Goal: Task Accomplishment & Management: Manage account settings

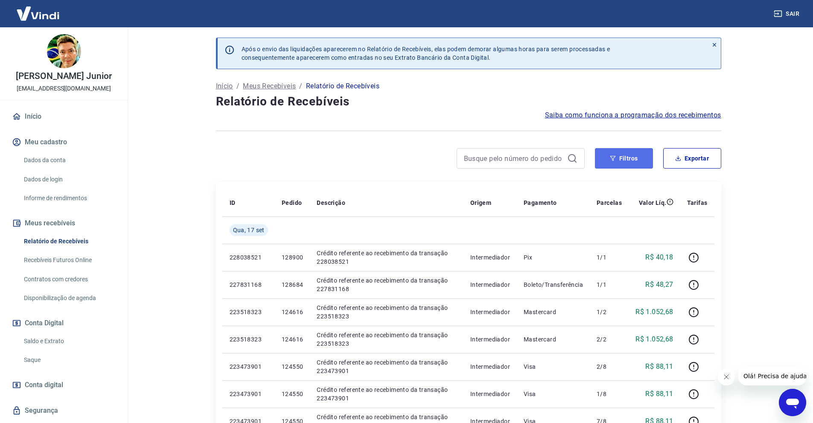
click at [605, 158] on button "Filtros" at bounding box center [624, 158] width 58 height 20
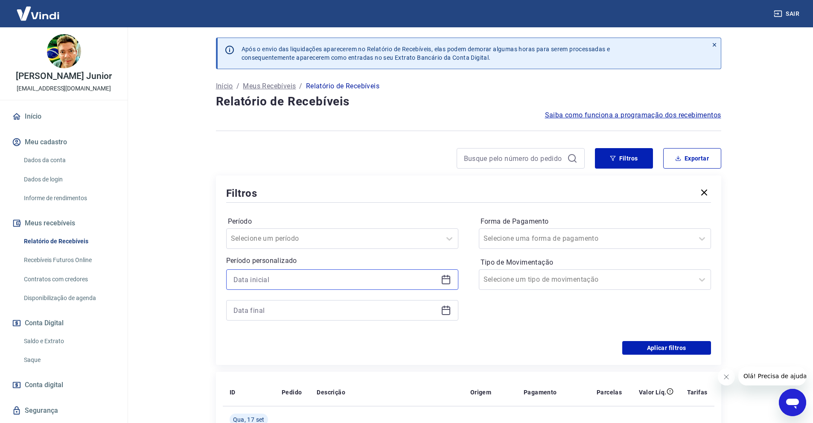
click at [273, 278] on input at bounding box center [336, 279] width 204 height 13
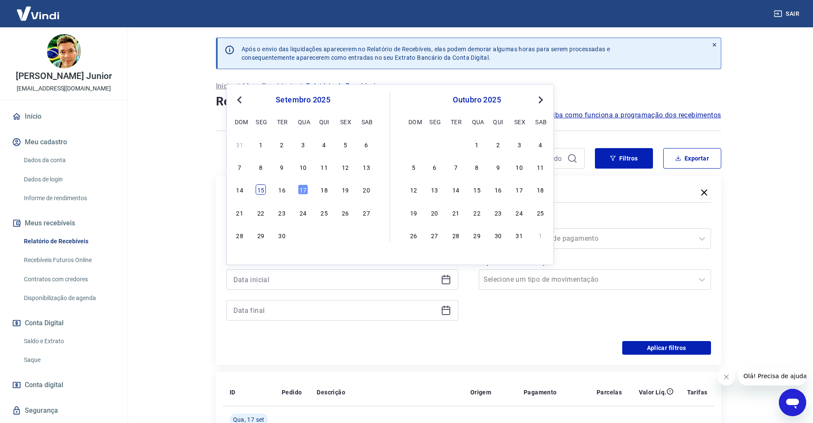
click at [263, 190] on div "15" at bounding box center [261, 189] width 10 height 10
click at [266, 277] on input "[DATE]" at bounding box center [336, 279] width 204 height 13
click at [374, 165] on div "[DATE] dom seg ter qua qui sex sab 31 1 2 3 4 5 6 7 8 9 10 11 12 13 14 15 16 17…" at bounding box center [312, 166] width 157 height 150
click at [366, 166] on div "13" at bounding box center [367, 167] width 10 height 10
type input "[DATE]"
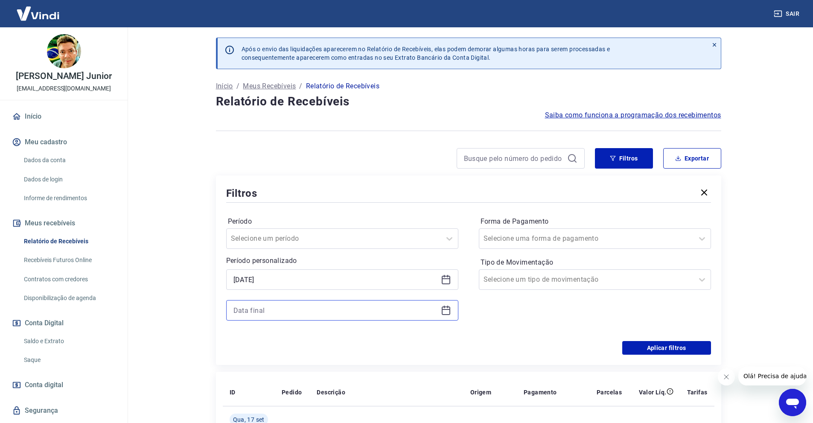
click at [277, 309] on input at bounding box center [336, 310] width 204 height 13
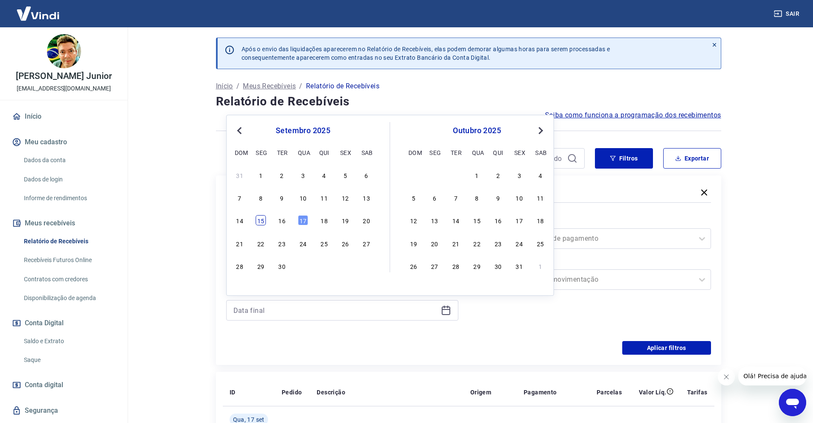
click at [258, 219] on div "15" at bounding box center [261, 220] width 10 height 10
type input "[DATE]"
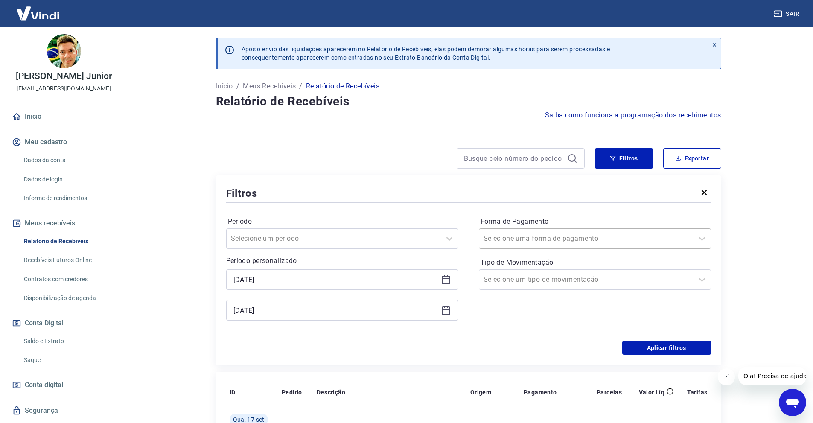
click at [635, 240] on div at bounding box center [587, 239] width 206 height 12
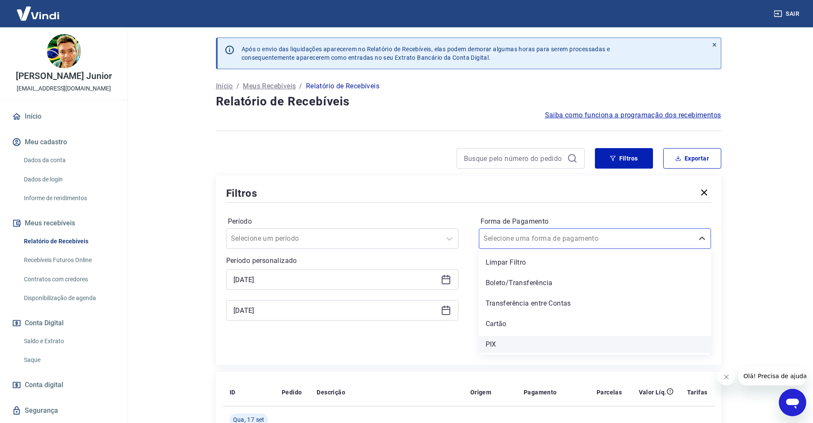
click at [503, 340] on div "PIX" at bounding box center [595, 344] width 232 height 17
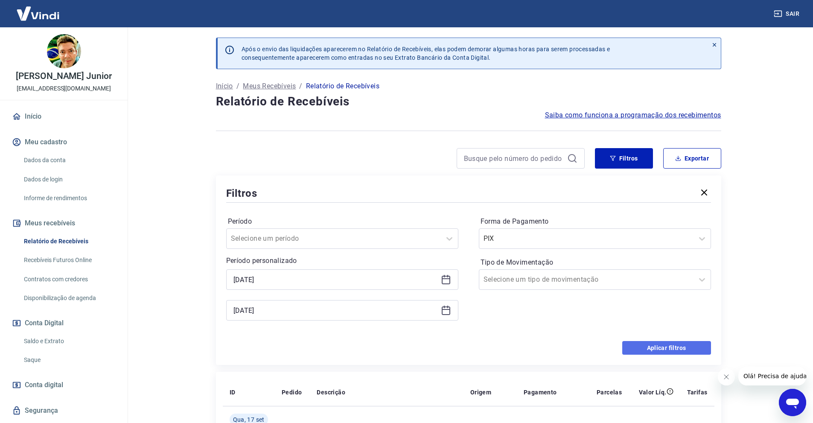
click at [661, 349] on button "Aplicar filtros" at bounding box center [667, 348] width 89 height 14
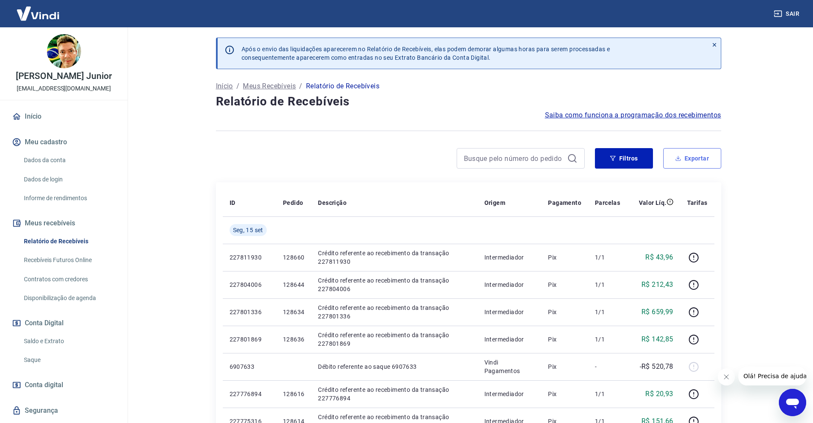
click at [693, 158] on button "Exportar" at bounding box center [693, 158] width 58 height 20
type input "[DATE]"
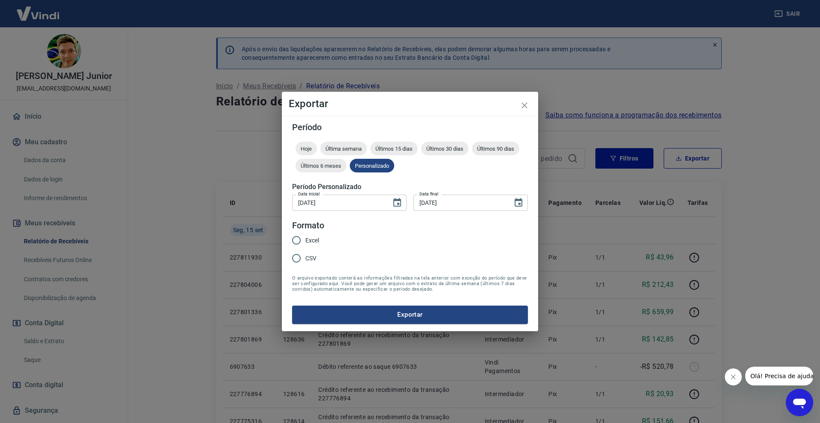
click at [303, 257] on input "CSV" at bounding box center [296, 258] width 18 height 18
radio input "true"
click at [339, 304] on form "Período Hoje Última semana Últimos 15 dias Últimos 30 dias Últimos 90 dias Últi…" at bounding box center [410, 223] width 236 height 201
click at [337, 318] on button "Exportar" at bounding box center [410, 315] width 236 height 18
